Goal: Task Accomplishment & Management: Manage account settings

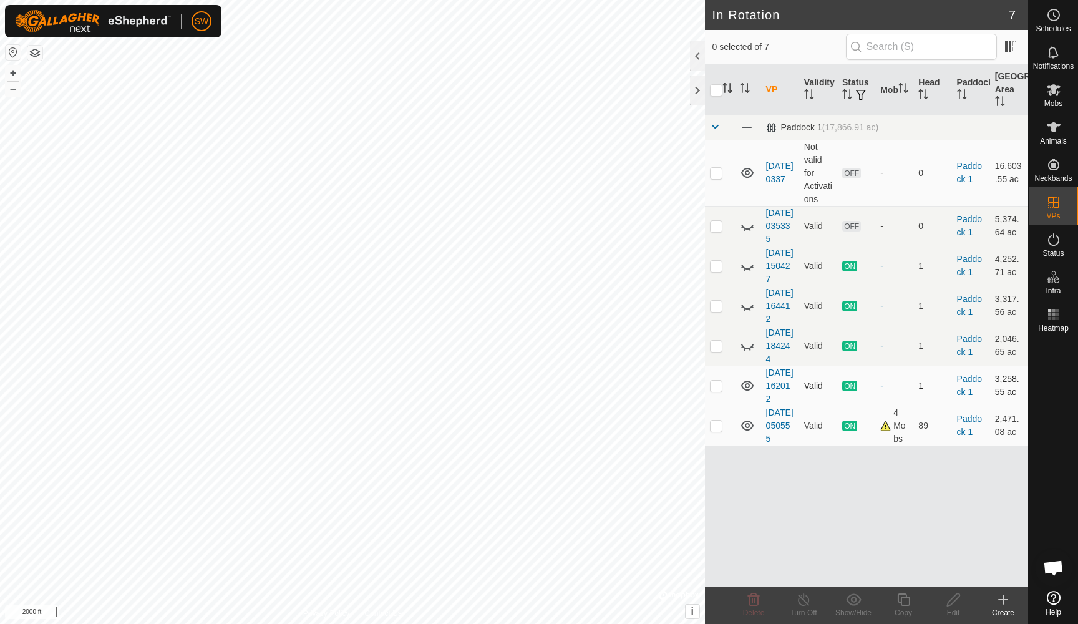
click at [713, 390] on p-checkbox at bounding box center [716, 385] width 12 height 10
checkbox input "true"
click at [799, 599] on icon at bounding box center [803, 599] width 11 height 12
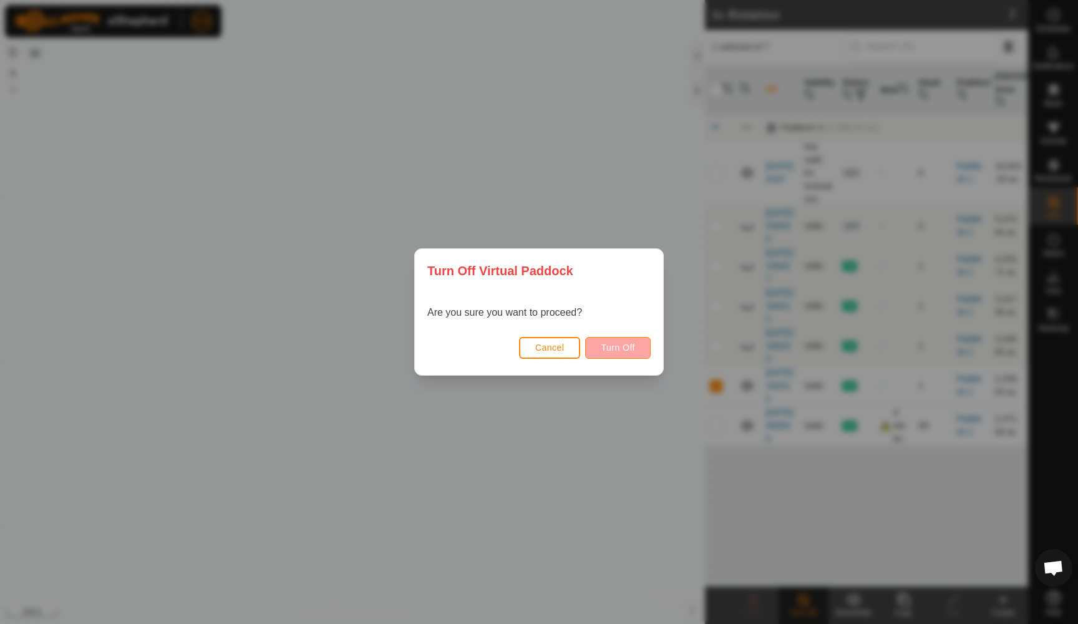
click at [605, 344] on span "Turn Off" at bounding box center [618, 347] width 34 height 10
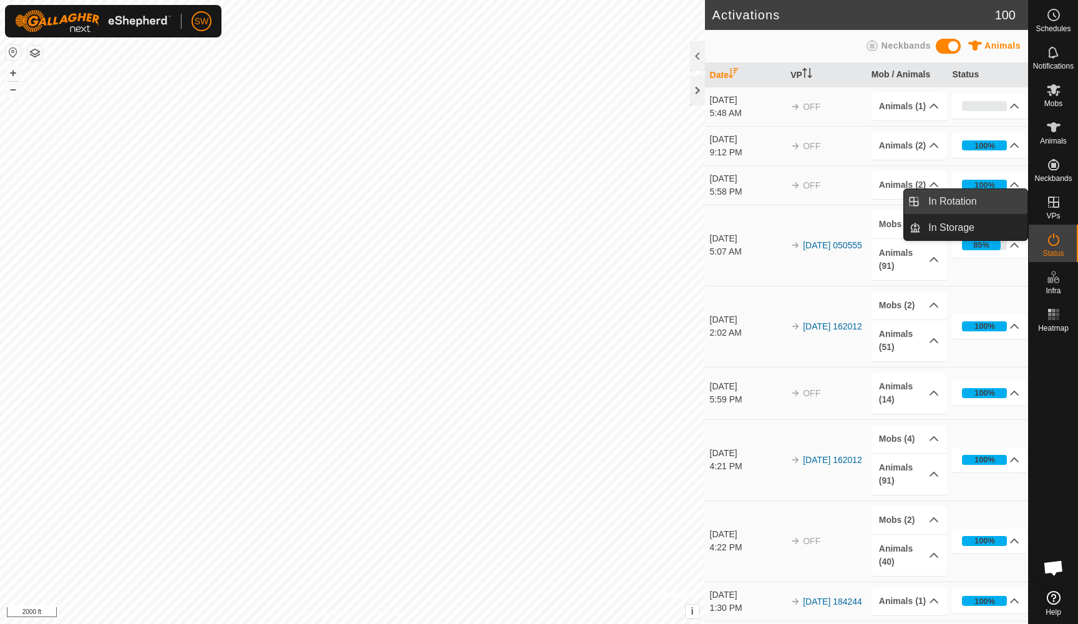
click at [954, 202] on link "In Rotation" at bounding box center [973, 201] width 107 height 25
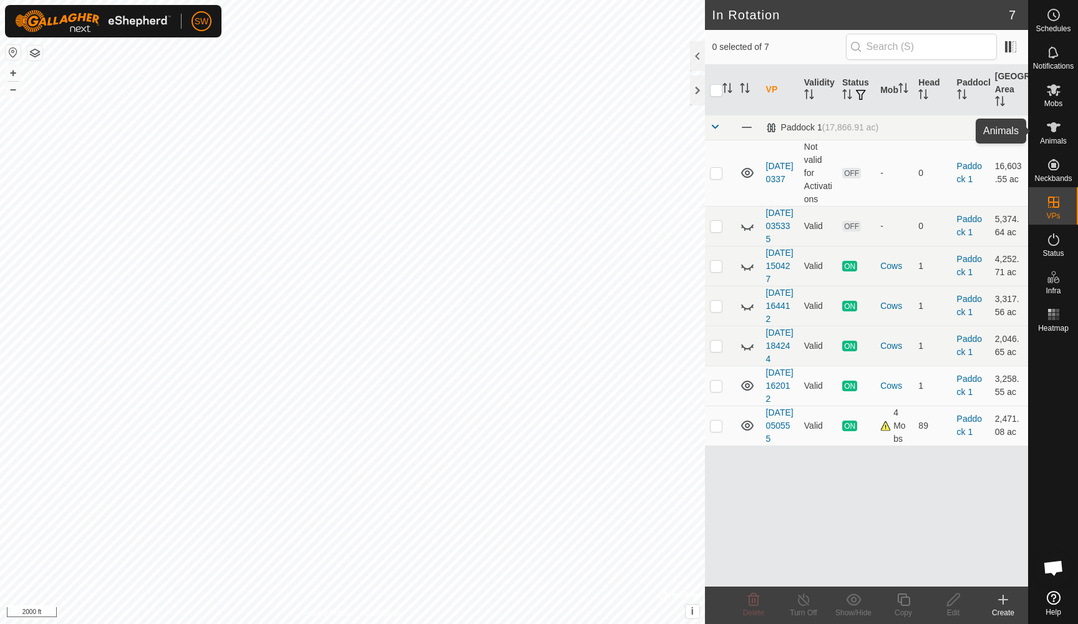
click at [1049, 137] on span "Animals" at bounding box center [1053, 140] width 27 height 7
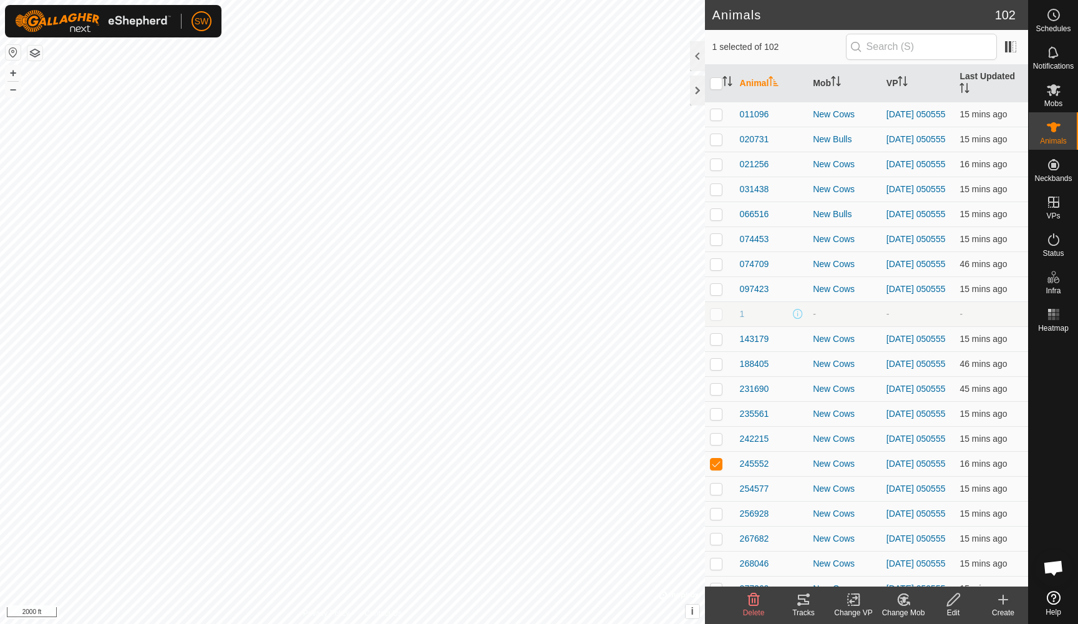
click at [809, 601] on icon at bounding box center [803, 599] width 15 height 15
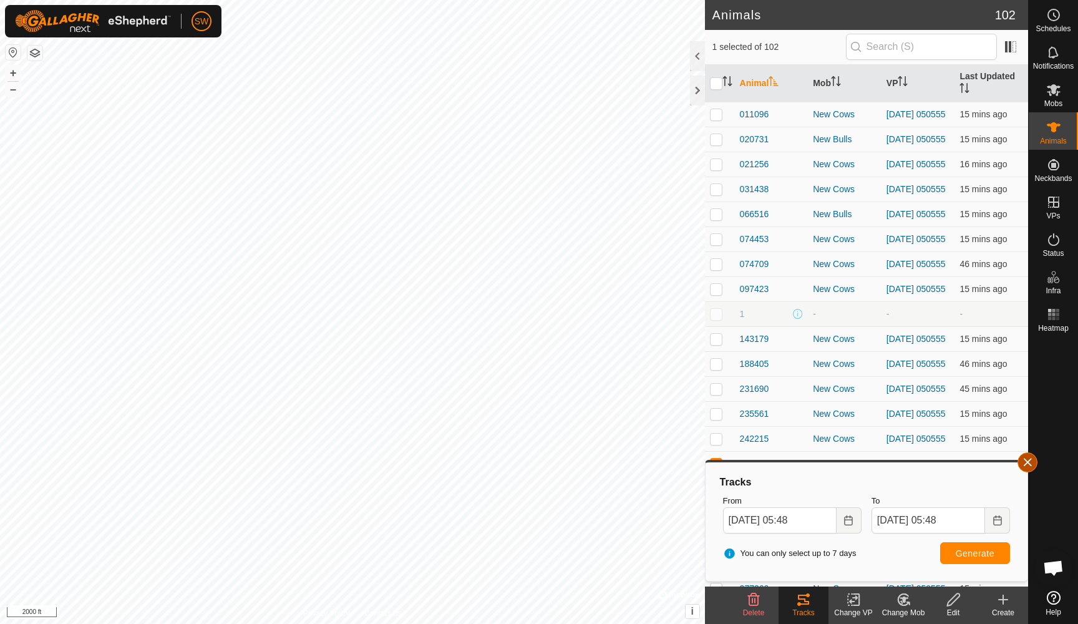
click at [1027, 462] on button "button" at bounding box center [1027, 462] width 20 height 20
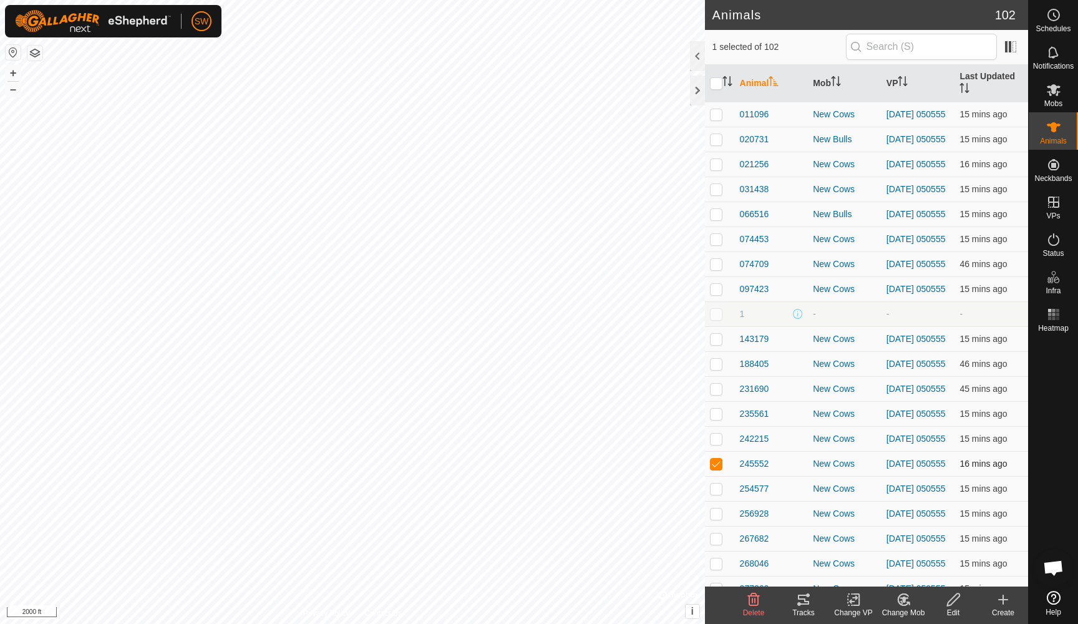
click at [715, 468] on p-checkbox at bounding box center [716, 463] width 12 height 10
checkbox input "false"
